Goal: Transaction & Acquisition: Purchase product/service

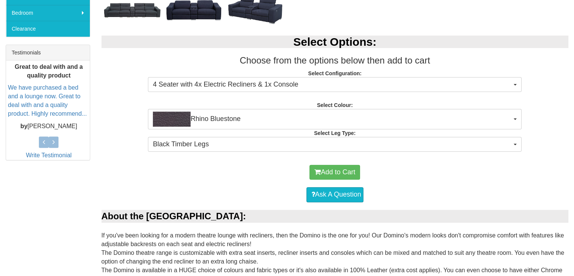
scroll to position [280, 0]
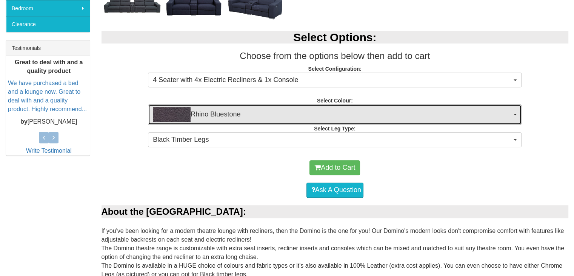
click at [348, 112] on span "Rhino Bluestone" at bounding box center [332, 114] width 359 height 15
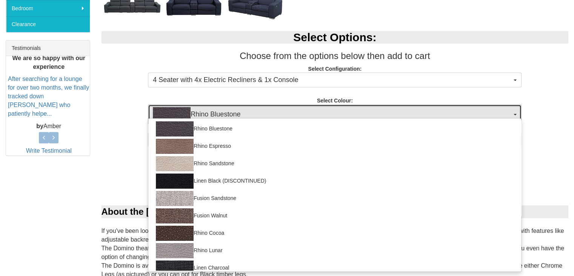
click at [348, 112] on span "Rhino Bluestone" at bounding box center [332, 114] width 359 height 15
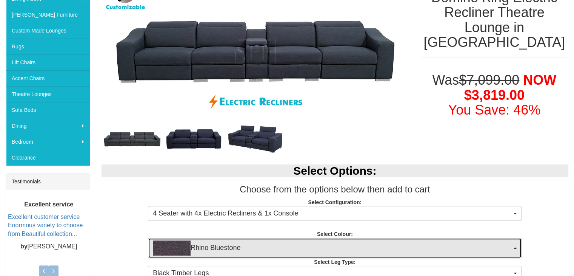
scroll to position [307, 0]
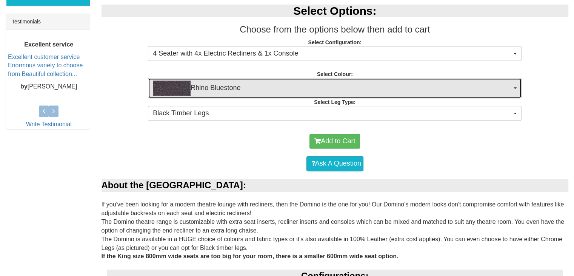
click at [317, 91] on span "Rhino Bluestone" at bounding box center [332, 87] width 359 height 15
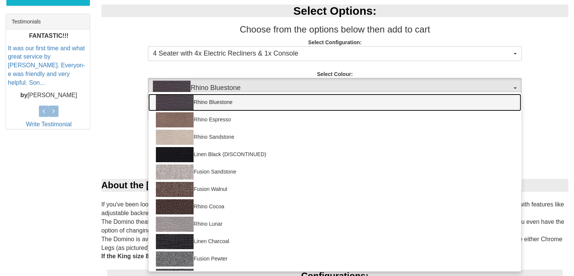
click at [239, 99] on link "Rhino Bluestone" at bounding box center [334, 102] width 373 height 17
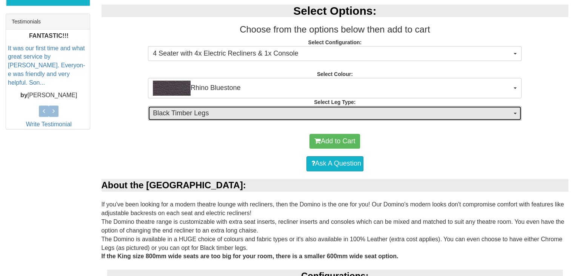
click at [233, 119] on button "Black Timber Legs" at bounding box center [335, 113] width 374 height 15
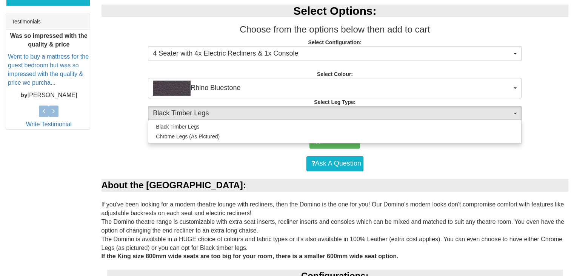
click at [233, 119] on div "Black Timber Legs Chrome Legs (As Pictured)" at bounding box center [335, 131] width 374 height 24
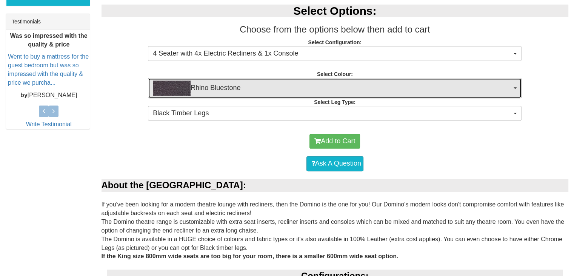
click at [297, 85] on span "Rhino Bluestone" at bounding box center [332, 87] width 359 height 15
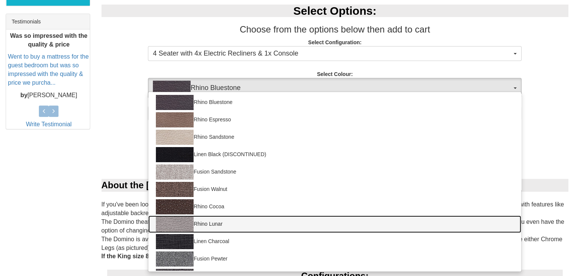
click at [169, 225] on img at bounding box center [175, 223] width 38 height 15
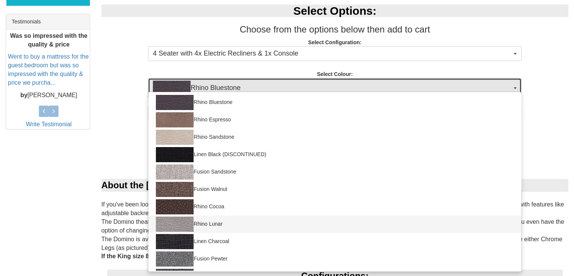
select select "1559"
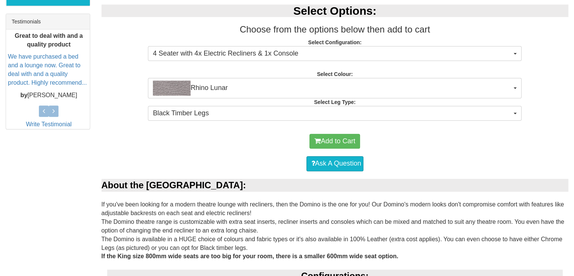
click at [448, 179] on div "About the [GEOGRAPHIC_DATA]:" at bounding box center [335, 185] width 467 height 13
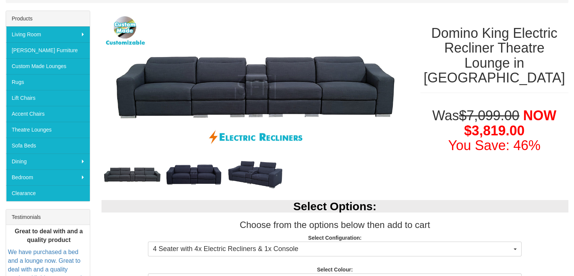
scroll to position [109, 0]
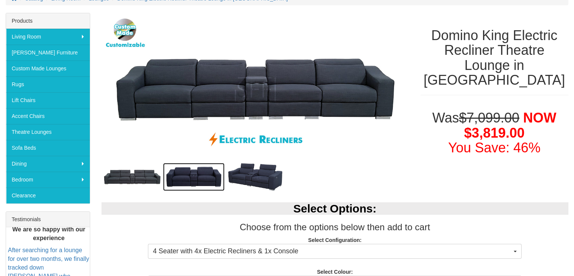
click at [196, 177] on img at bounding box center [194, 177] width 62 height 28
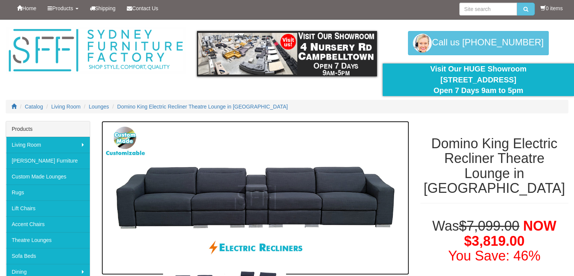
scroll to position [0, 0]
